Goal: Task Accomplishment & Management: Manage account settings

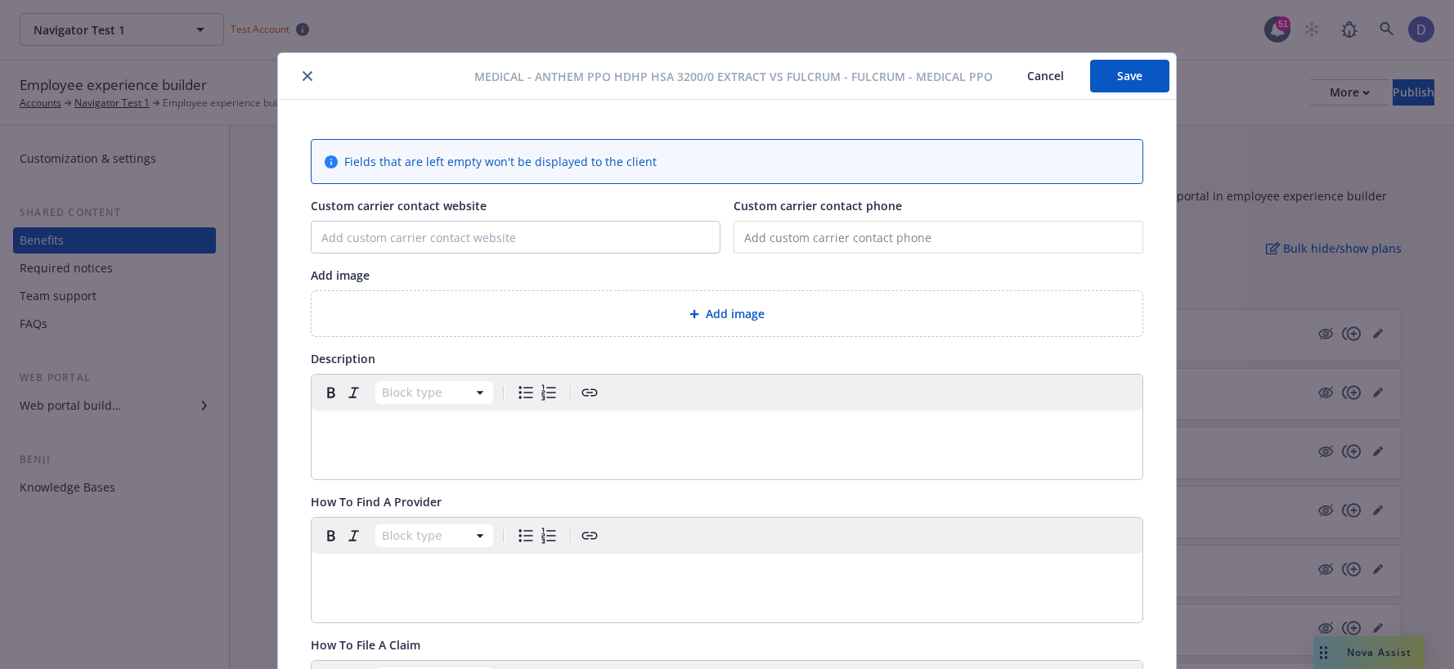
scroll to position [109, 0]
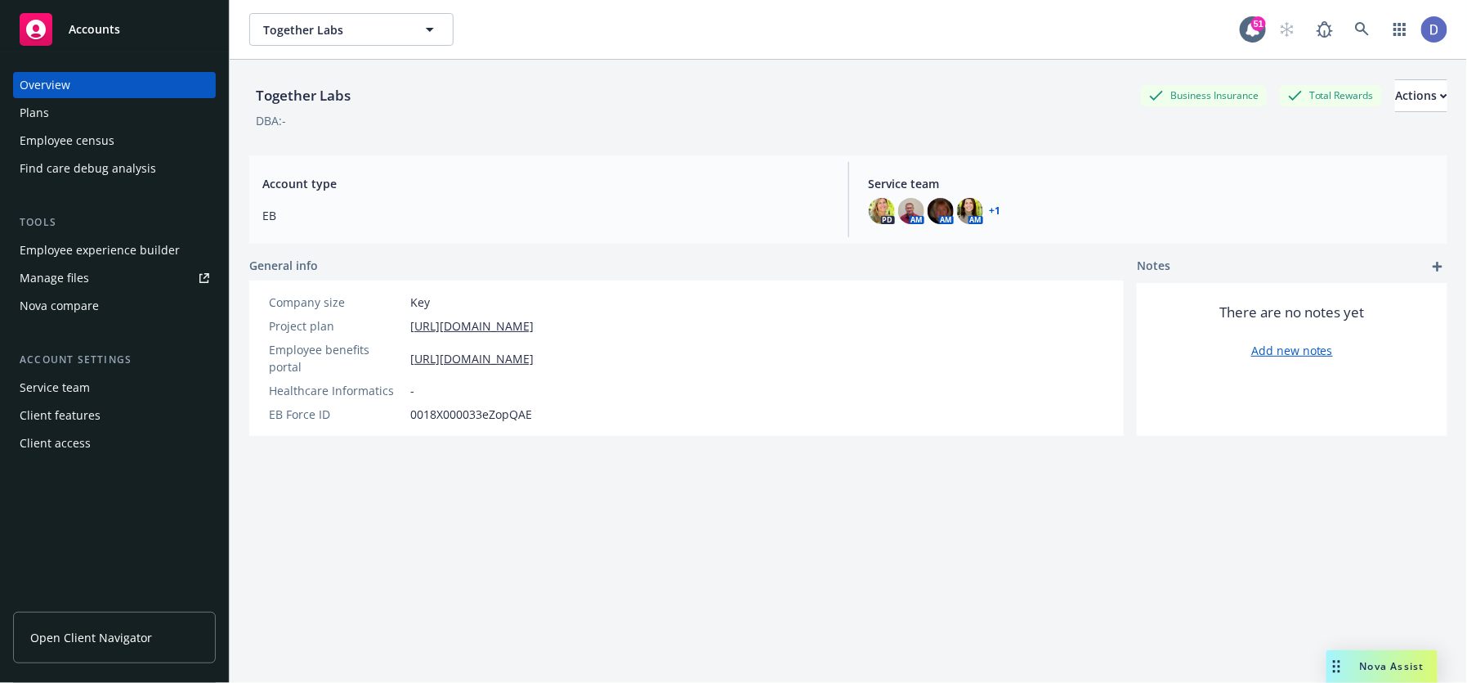
click at [146, 132] on div "Employee census" at bounding box center [115, 141] width 190 height 26
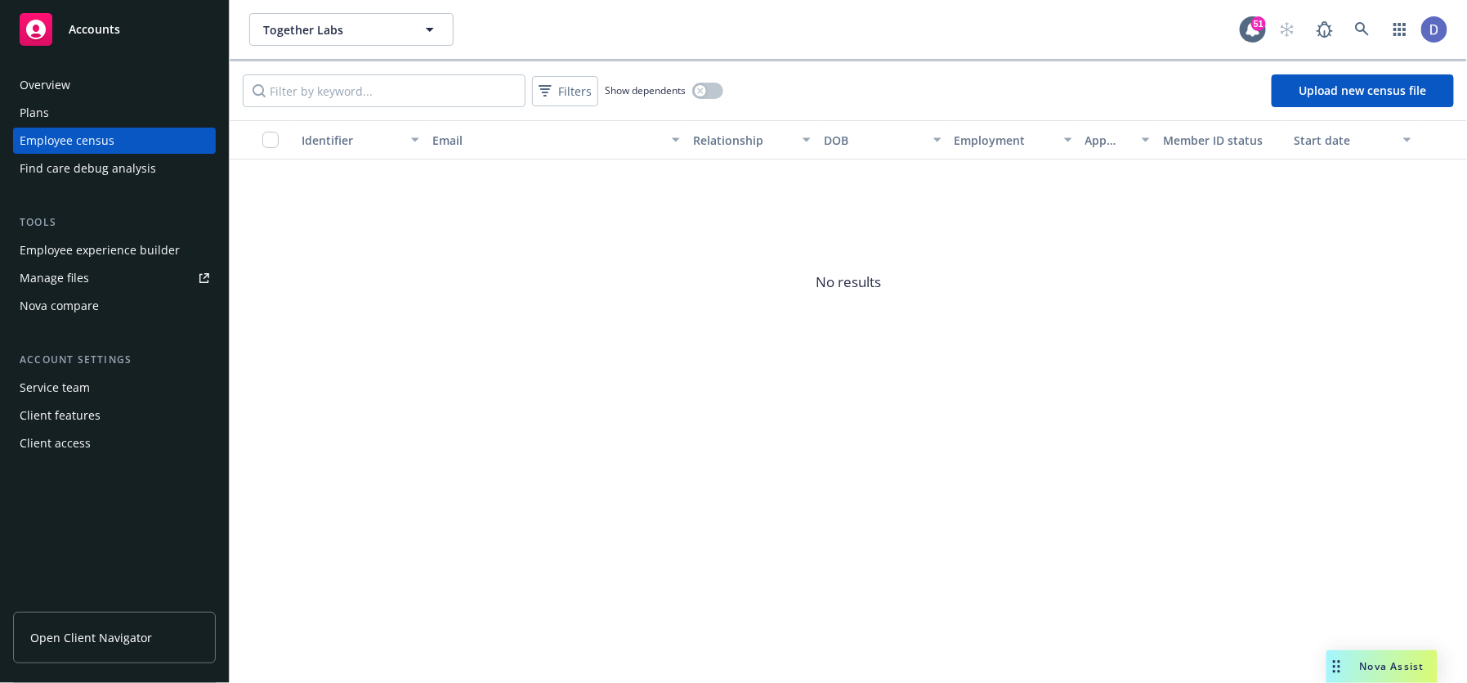
click at [1157, 76] on div "Filters Show dependents Upload new census file" at bounding box center [849, 90] width 1238 height 59
click at [1173, 83] on div "Filters Show dependents Upload new census file" at bounding box center [849, 90] width 1238 height 59
